Goal: Information Seeking & Learning: Learn about a topic

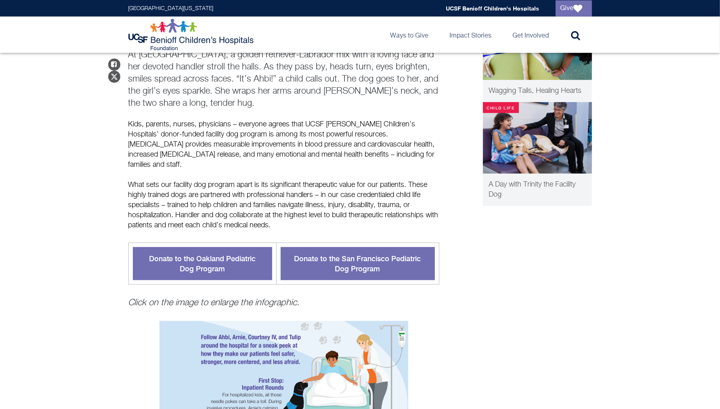
scroll to position [249, 0]
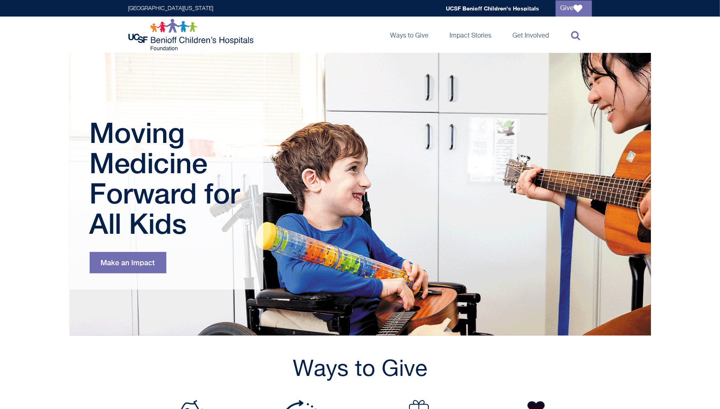
click at [578, 34] on icon at bounding box center [575, 35] width 9 height 10
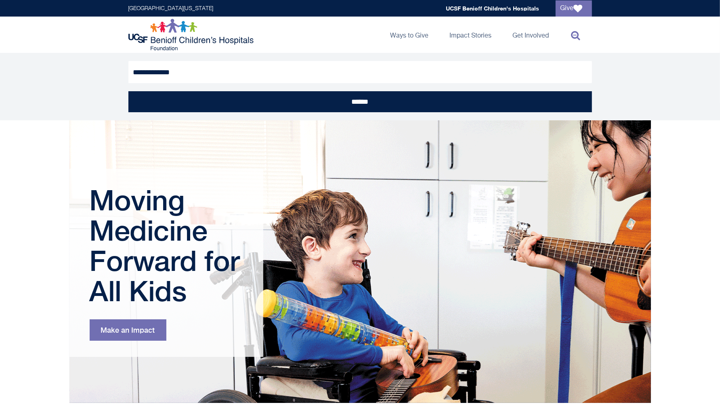
type input "**********"
click at [128, 91] on input "******" at bounding box center [360, 101] width 464 height 21
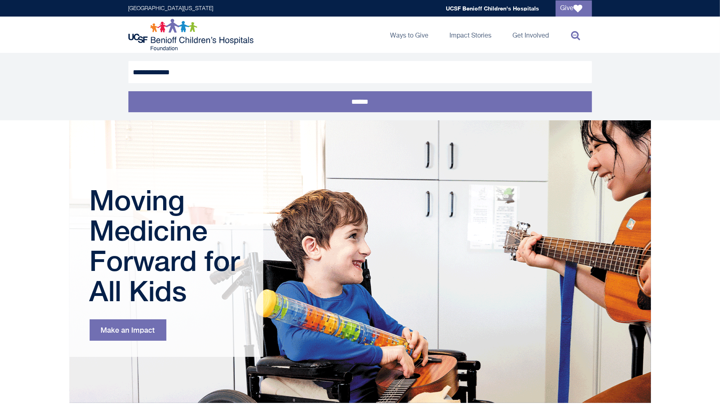
click at [462, 102] on input "******" at bounding box center [360, 101] width 464 height 21
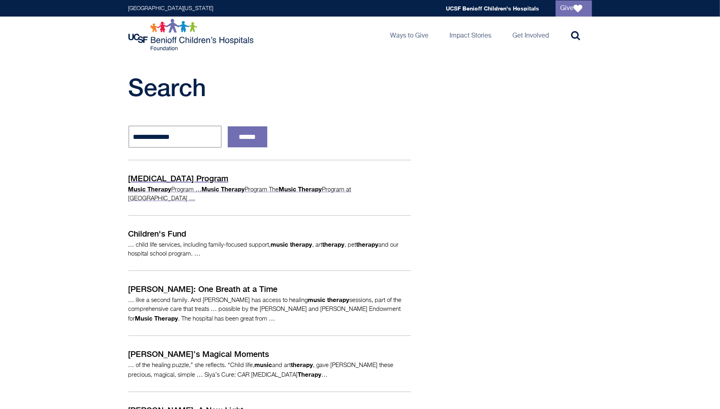
click at [182, 183] on p "[MEDICAL_DATA] Program" at bounding box center [269, 178] width 283 height 12
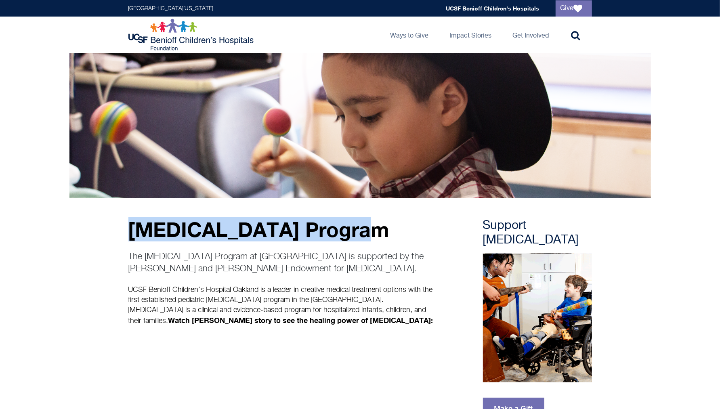
drag, startPoint x: 365, startPoint y: 229, endPoint x: 125, endPoint y: 217, distance: 240.1
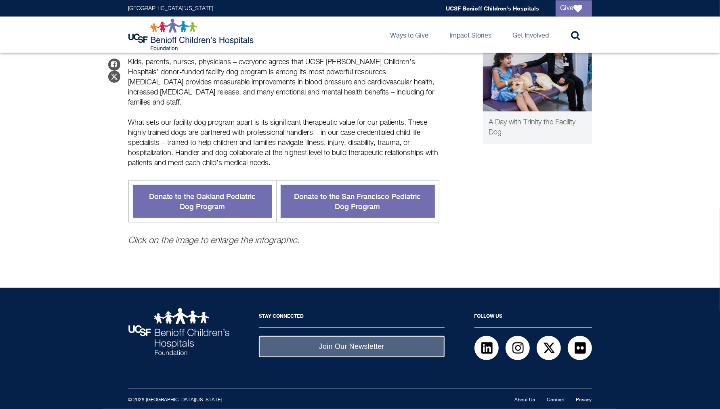
scroll to position [551, 0]
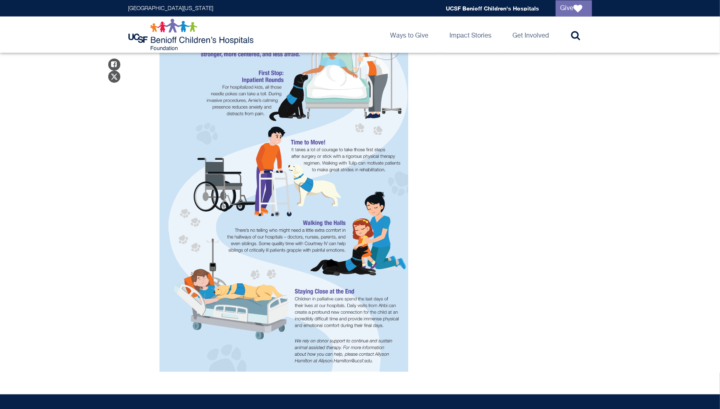
click at [343, 228] on img "Puppy Love" at bounding box center [284, 192] width 249 height 359
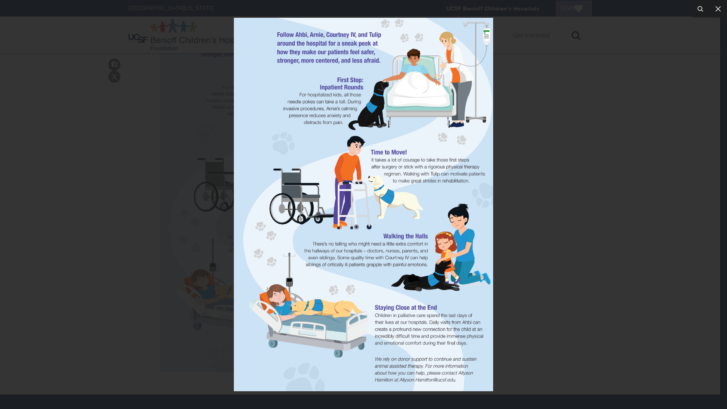
click at [471, 235] on img at bounding box center [363, 205] width 259 height 374
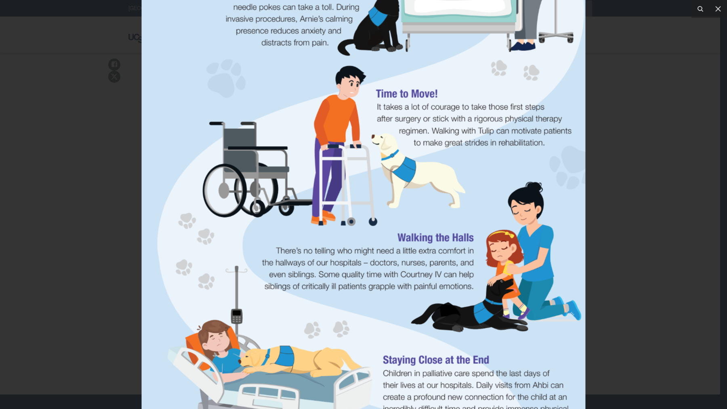
click at [472, 294] on img at bounding box center [364, 183] width 444 height 640
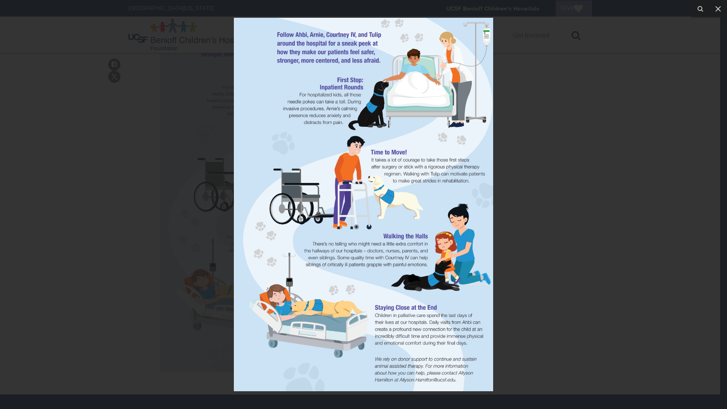
click at [437, 359] on img at bounding box center [363, 205] width 259 height 374
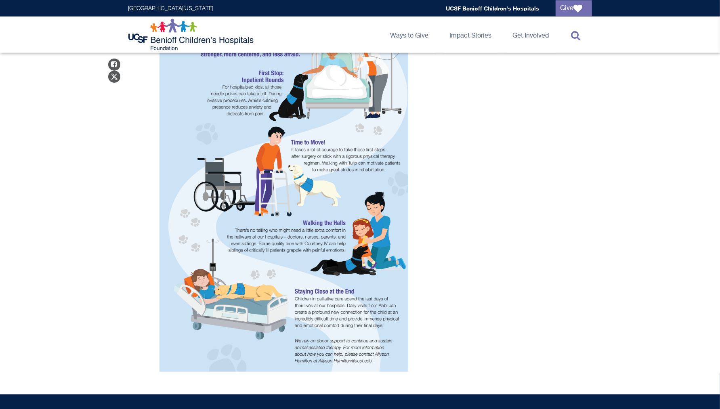
drag, startPoint x: 511, startPoint y: 29, endPoint x: 575, endPoint y: 31, distance: 64.2
click at [575, 31] on icon at bounding box center [575, 35] width 9 height 10
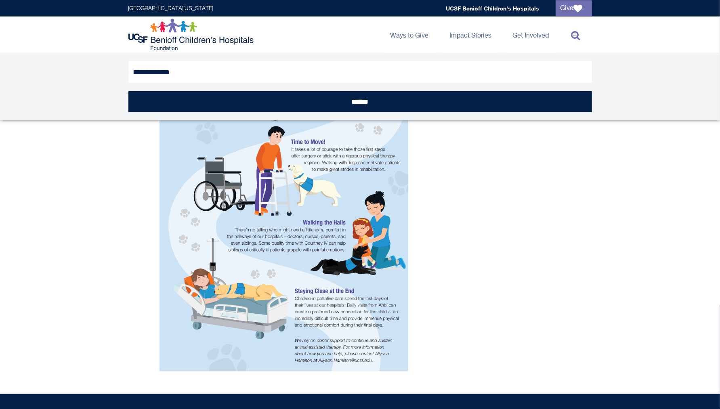
type input "**********"
click at [128, 91] on input "******" at bounding box center [360, 101] width 464 height 21
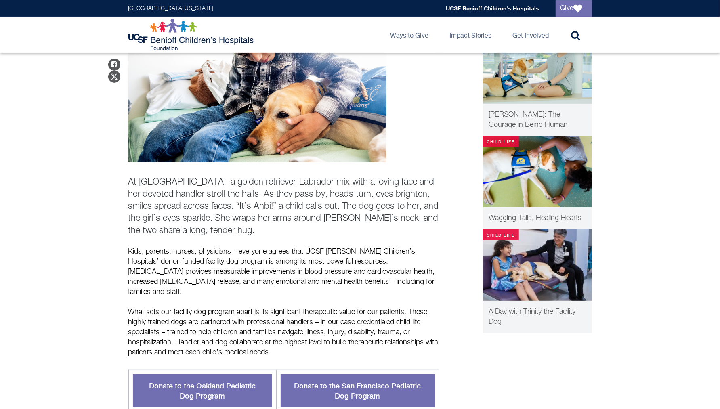
scroll to position [121, 0]
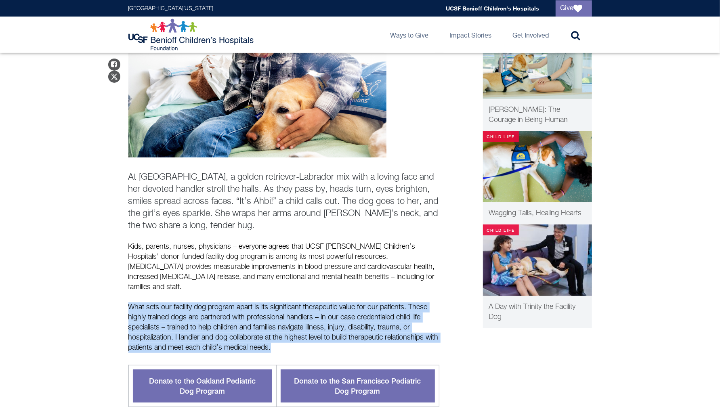
drag, startPoint x: 310, startPoint y: 336, endPoint x: 120, endPoint y: 294, distance: 193.9
click at [120, 294] on main "Stories Puppy Love The Healing Power of Animal-Assisted Therapy Share on Facebo…" at bounding box center [360, 378] width 720 height 892
copy p "What sets our facility dog program apart is its significant therapeutic value f…"
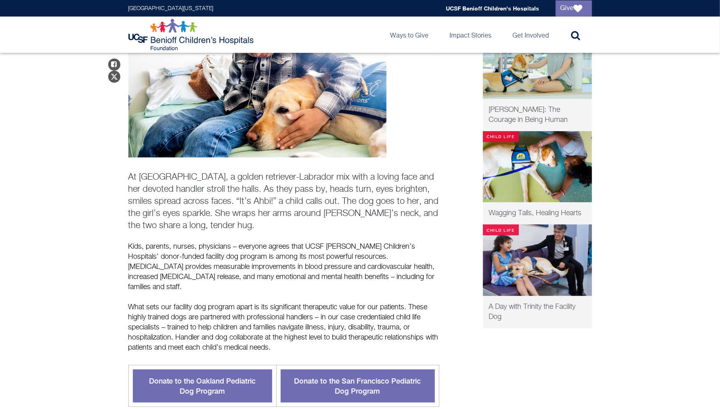
click at [499, 360] on div "Share on Facebook Share on Twitter At UCSF Benioff Children’s Hospital, a golde…" at bounding box center [360, 405] width 464 height 797
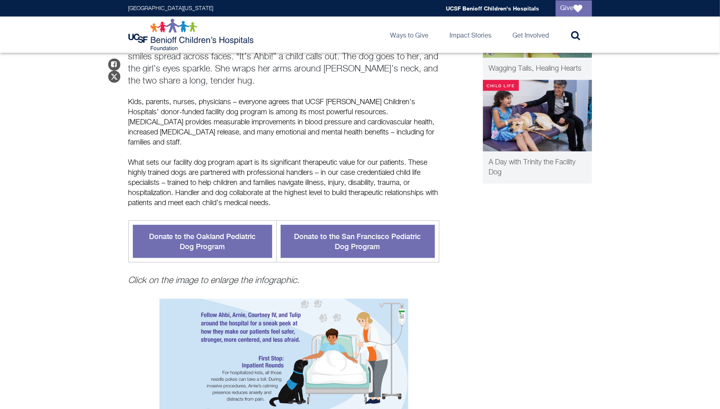
scroll to position [291, 0]
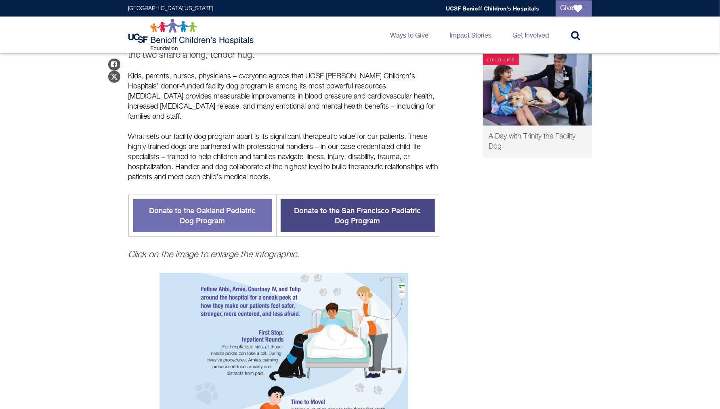
click at [337, 211] on link "Donate to the San Francisco Pediatric Dog Program" at bounding box center [358, 215] width 154 height 33
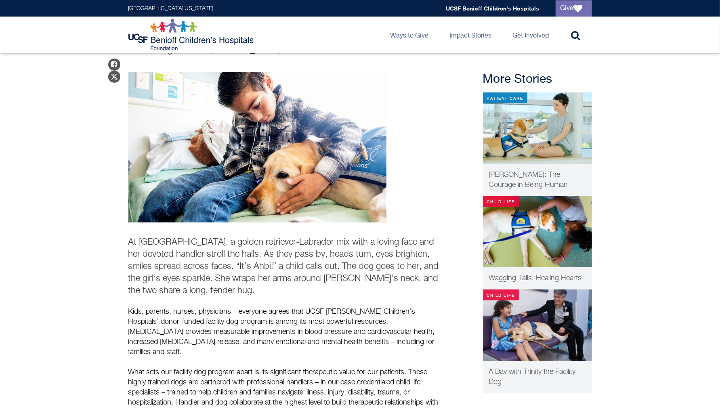
scroll to position [53, 0]
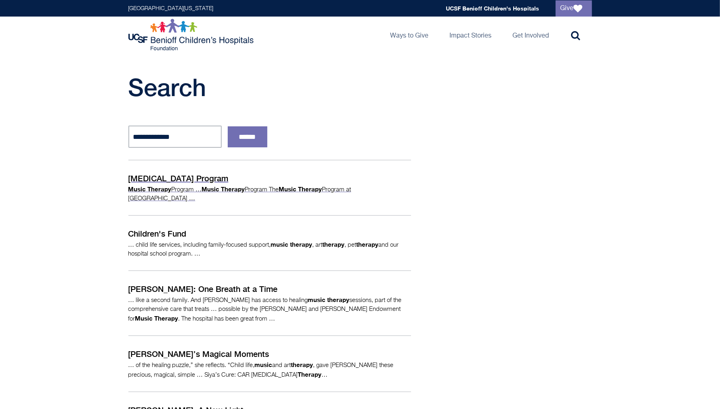
click at [198, 182] on p "[MEDICAL_DATA] Program" at bounding box center [269, 178] width 283 height 12
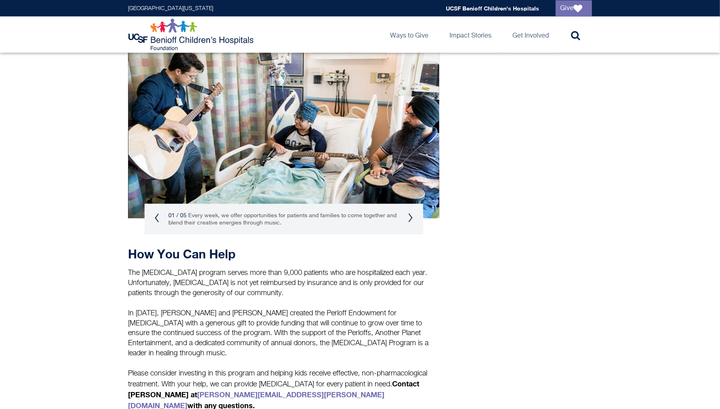
scroll to position [781, 0]
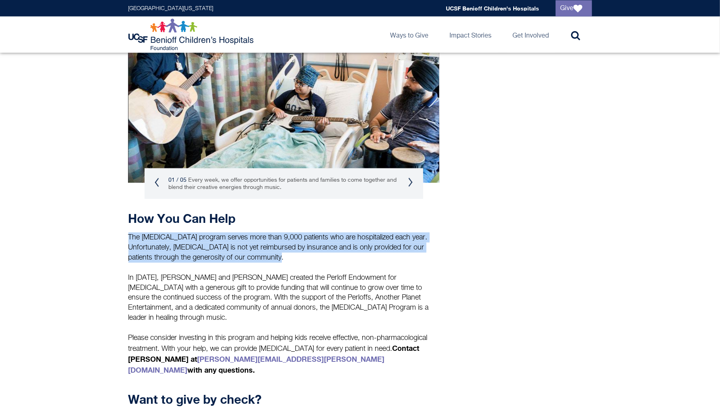
drag, startPoint x: 299, startPoint y: 258, endPoint x: 122, endPoint y: 231, distance: 178.4
copy p "The Music Therapy program serves more than 9,000 patients who are hospitalized …"
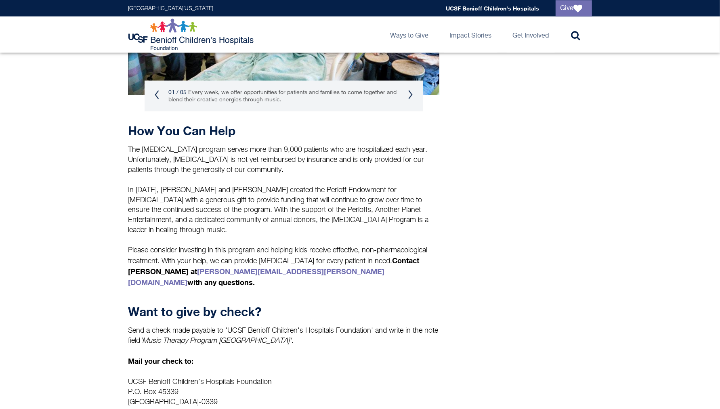
scroll to position [867, 0]
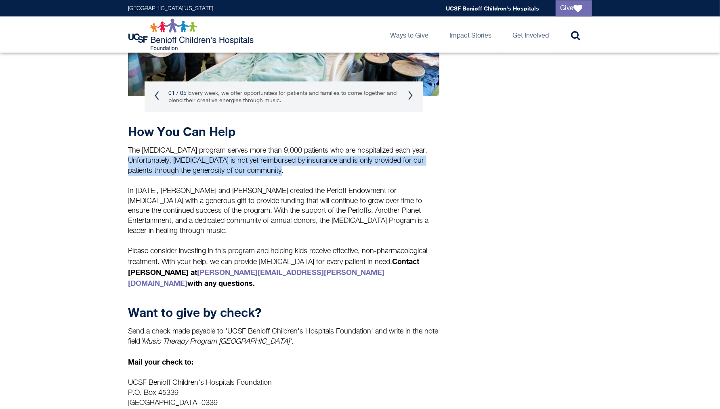
drag, startPoint x: 288, startPoint y: 173, endPoint x: 125, endPoint y: 160, distance: 163.6
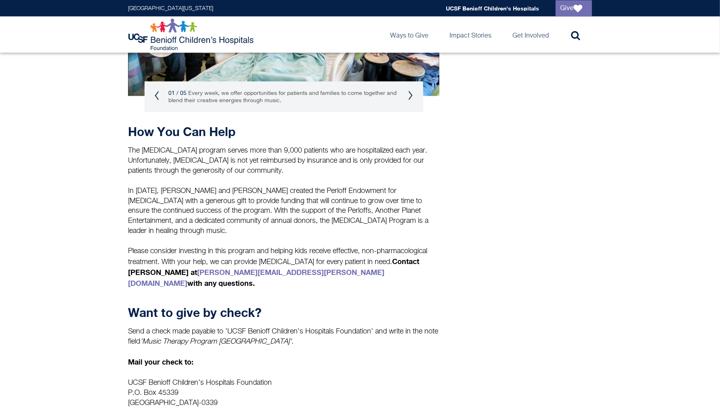
click at [231, 163] on p "The Music Therapy program serves more than 9,000 patients who are hospitalized …" at bounding box center [283, 161] width 311 height 30
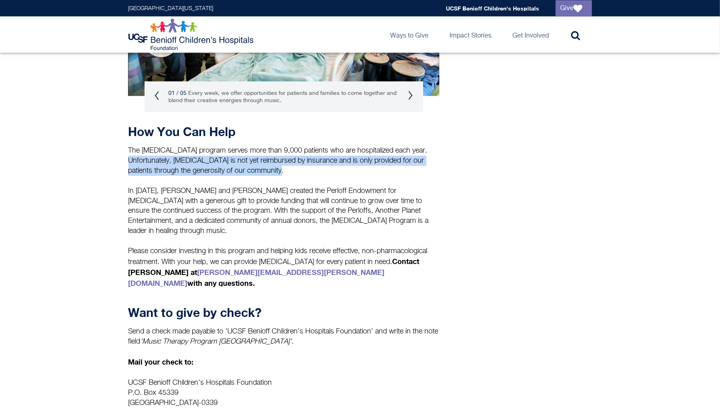
drag, startPoint x: 292, startPoint y: 173, endPoint x: 127, endPoint y: 162, distance: 165.2
copy p "Unfortunately, music therapy is not yet reimbursed by insurance and is only pro…"
click at [571, 40] on link "Toggle search" at bounding box center [574, 35] width 36 height 36
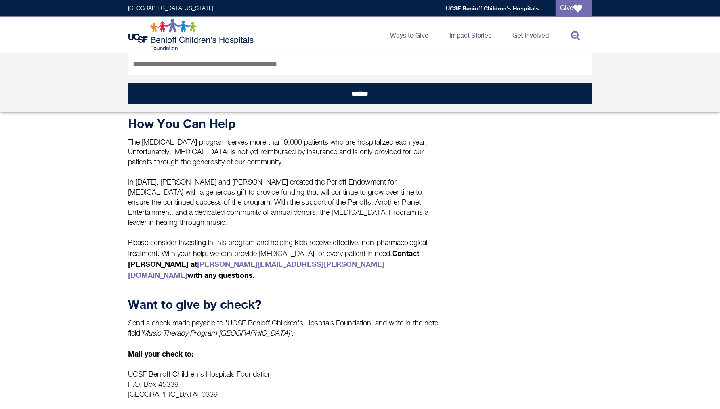
scroll to position [0, 0]
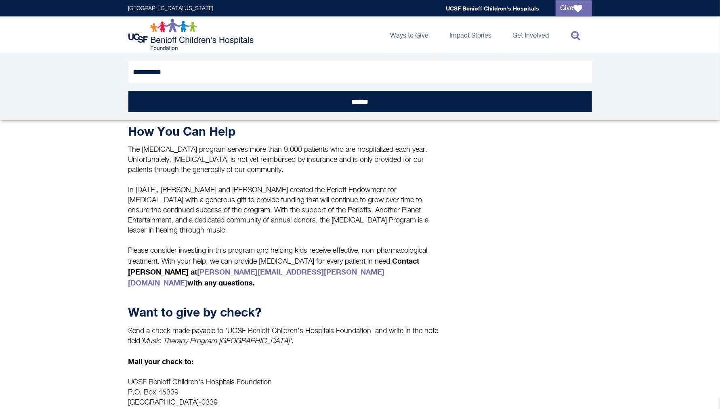
type input "**********"
click at [128, 91] on input "******" at bounding box center [360, 101] width 464 height 21
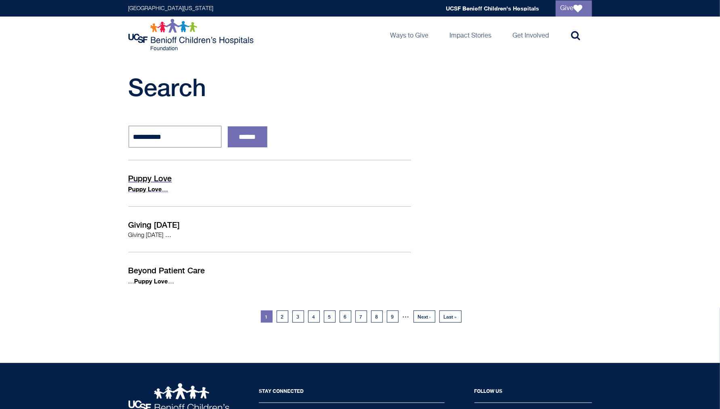
click at [155, 180] on p "Puppy Love" at bounding box center [269, 178] width 283 height 12
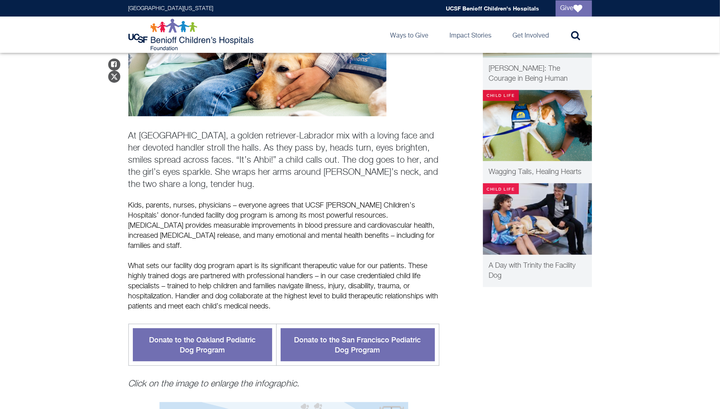
scroll to position [179, 0]
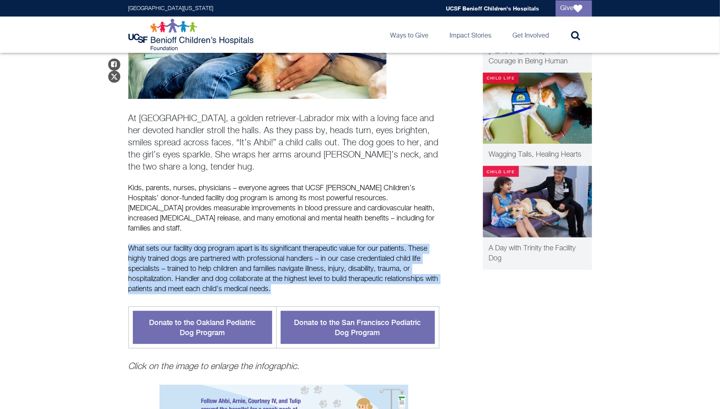
drag, startPoint x: 315, startPoint y: 276, endPoint x: 126, endPoint y: 236, distance: 192.8
click at [126, 236] on div "Share on Facebook Share on Twitter At [GEOGRAPHIC_DATA], a golden retriever-Lab…" at bounding box center [360, 347] width 478 height 797
copy p "What sets our facility dog program apart is its significant therapeutic value f…"
